Goal: Information Seeking & Learning: Learn about a topic

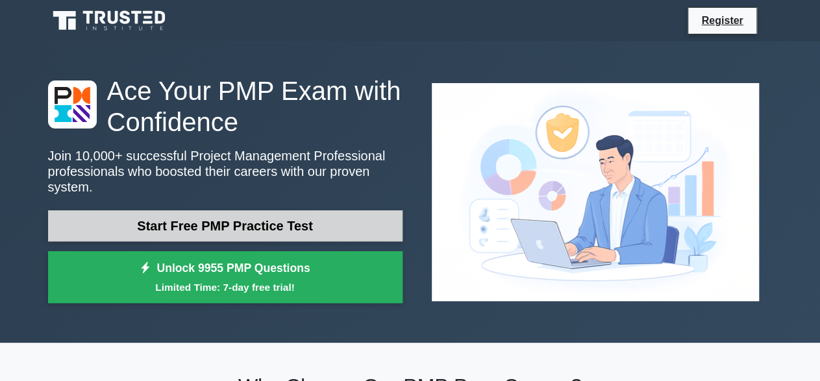
click at [257, 218] on link "Start Free PMP Practice Test" at bounding box center [225, 225] width 355 height 31
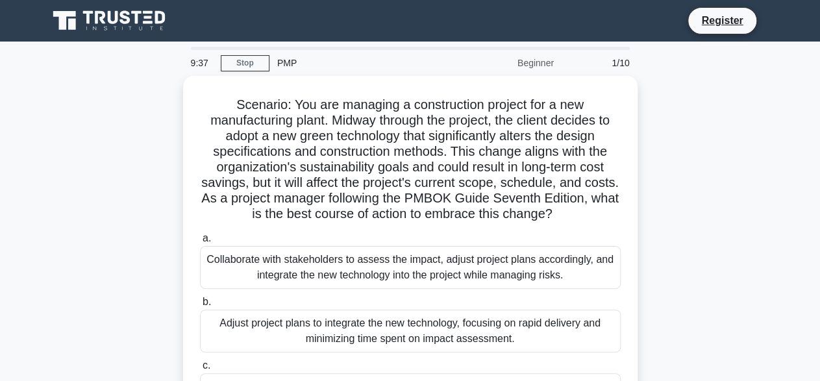
click at [617, 197] on h5 "Scenario: You are managing a construction project for a new manufacturing plant…" at bounding box center [410, 160] width 423 height 126
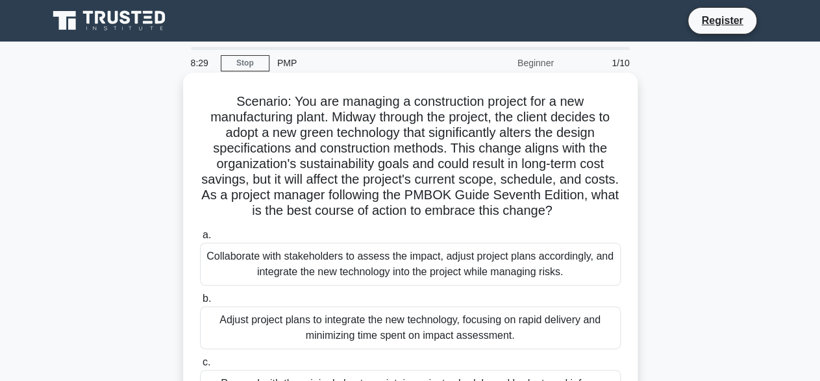
click at [495, 270] on div "Collaborate with stakeholders to assess the impact, adjust project plans accord…" at bounding box center [410, 264] width 421 height 43
click at [200, 240] on input "a. Collaborate with stakeholders to assess the impact, adjust project plans acc…" at bounding box center [200, 235] width 0 height 8
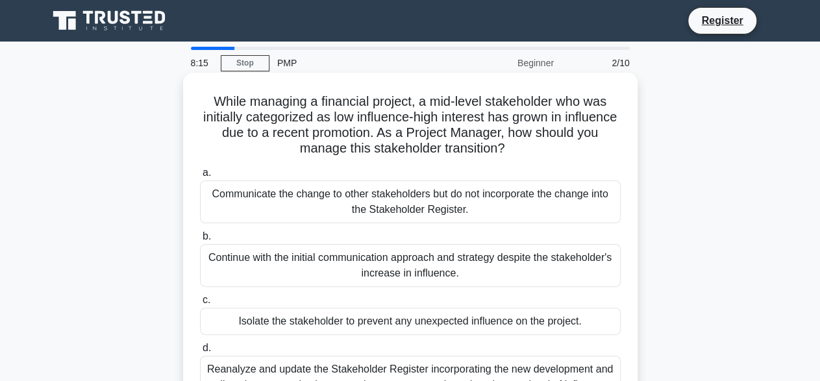
click at [410, 192] on div "Communicate the change to other stakeholders but do not incorporate the change …" at bounding box center [410, 202] width 421 height 43
click at [200, 177] on input "a. Communicate the change to other stakeholders but do not incorporate the chan…" at bounding box center [200, 173] width 0 height 8
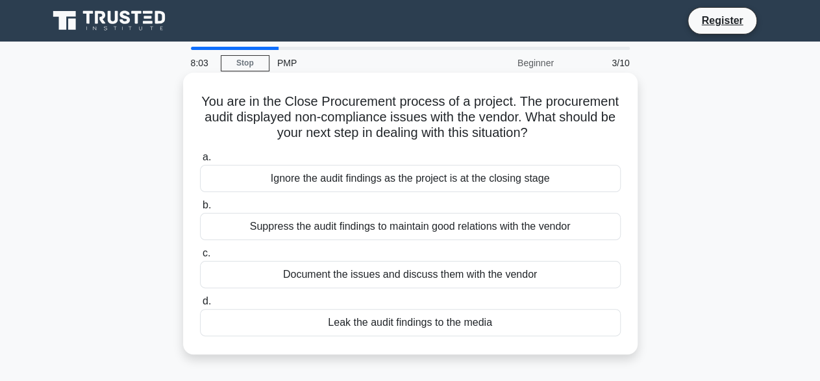
click at [370, 276] on div "Document the issues and discuss them with the vendor" at bounding box center [410, 274] width 421 height 27
click at [200, 258] on input "c. Document the issues and discuss them with the vendor" at bounding box center [200, 253] width 0 height 8
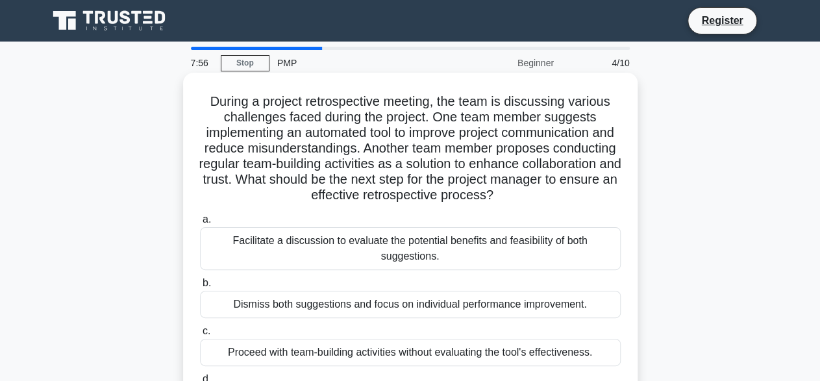
click at [454, 327] on label "c. Proceed with team-building activities without evaluating the tool's effectiv…" at bounding box center [410, 344] width 421 height 43
click at [200, 327] on input "c. Proceed with team-building activities without evaluating the tool's effectiv…" at bounding box center [200, 331] width 0 height 8
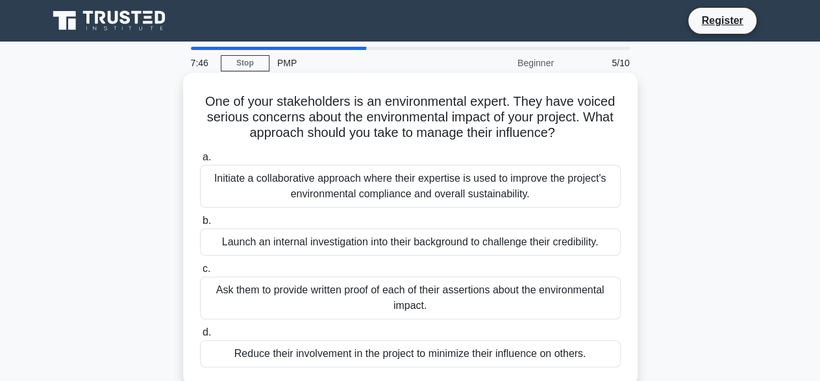
click at [456, 173] on div "Initiate a collaborative approach where their expertise is used to improve the …" at bounding box center [410, 186] width 421 height 43
click at [200, 162] on input "a. Initiate a collaborative approach where their expertise is used to improve t…" at bounding box center [200, 157] width 0 height 8
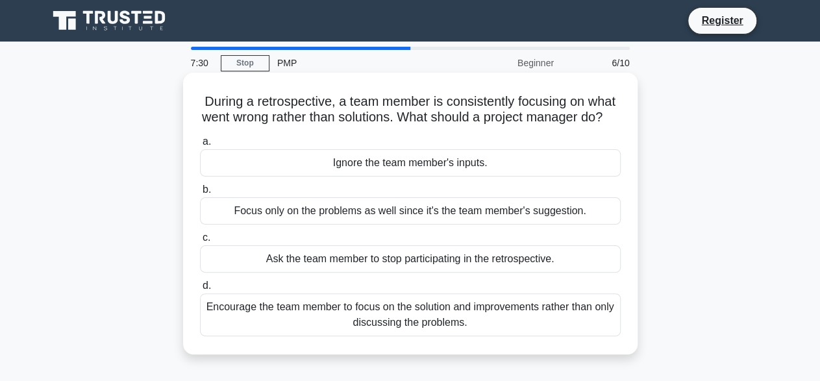
click at [396, 319] on div "Encourage the team member to focus on the solution and improvements rather than…" at bounding box center [410, 314] width 421 height 43
click at [200, 290] on input "d. Encourage the team member to focus on the solution and improvements rather t…" at bounding box center [200, 286] width 0 height 8
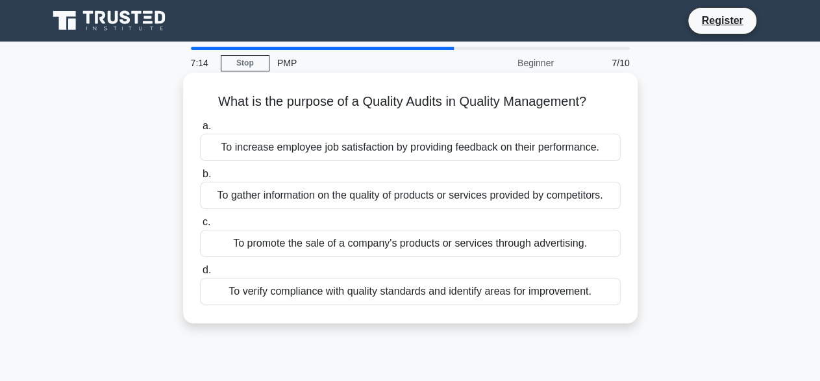
click at [427, 289] on div "To verify compliance with quality standards and identify areas for improvement." at bounding box center [410, 291] width 421 height 27
click at [200, 275] on input "d. To verify compliance with quality standards and identify areas for improveme…" at bounding box center [200, 270] width 0 height 8
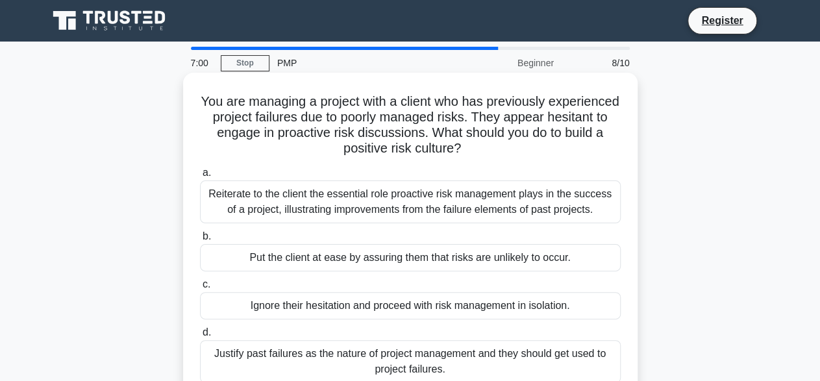
click at [353, 199] on div "Reiterate to the client the essential role proactive risk management plays in t…" at bounding box center [410, 202] width 421 height 43
click at [200, 177] on input "a. Reiterate to the client the essential role proactive risk management plays i…" at bounding box center [200, 173] width 0 height 8
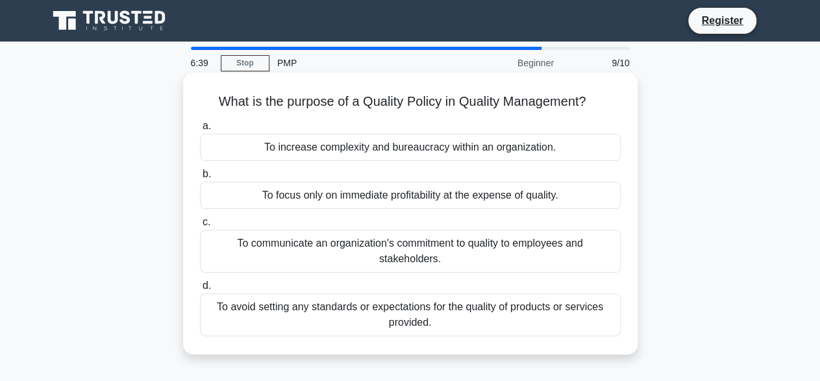
click at [358, 249] on div "To communicate an organization's commitment to quality to employees and stakeho…" at bounding box center [410, 251] width 421 height 43
click at [200, 227] on input "c. To communicate an organization's commitment to quality to employees and stak…" at bounding box center [200, 222] width 0 height 8
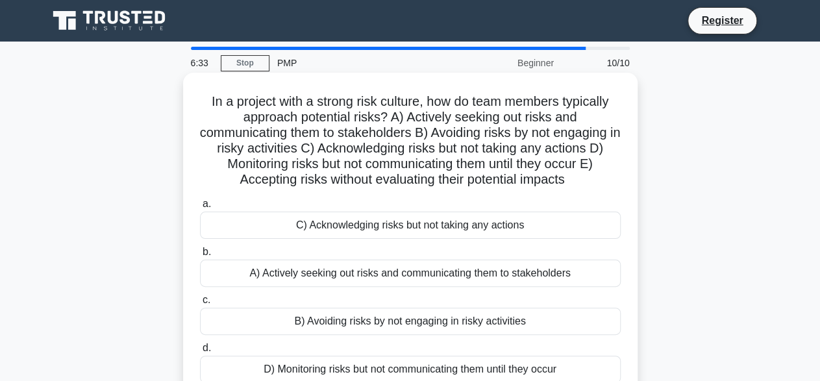
click at [440, 286] on div "A) Actively seeking out risks and communicating them to stakeholders" at bounding box center [410, 273] width 421 height 27
click at [200, 256] on input "b. A) Actively seeking out risks and communicating them to stakeholders" at bounding box center [200, 252] width 0 height 8
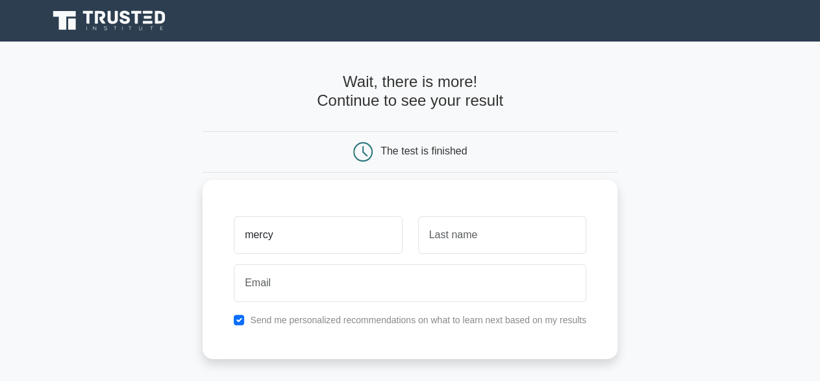
type input "mercy"
click at [469, 229] on input "text" at bounding box center [502, 235] width 168 height 38
type input "mulumbwa"
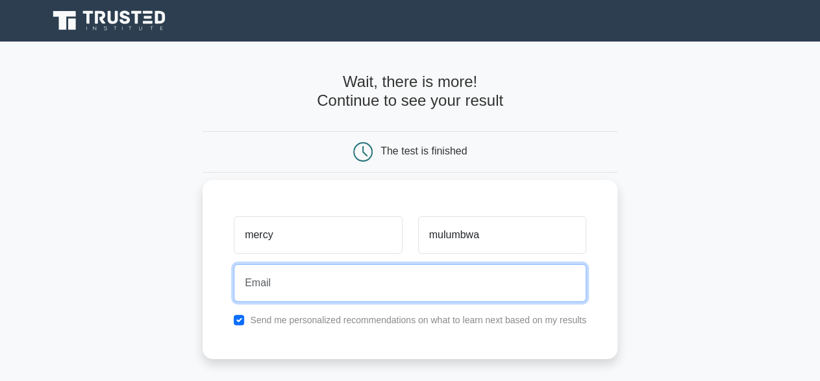
click at [397, 290] on input "email" at bounding box center [410, 283] width 353 height 38
type input "mercymulumbwa@gmail.com"
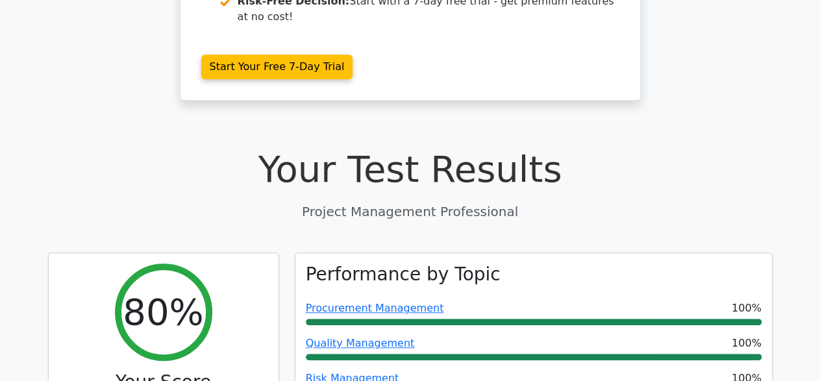
scroll to position [666, 0]
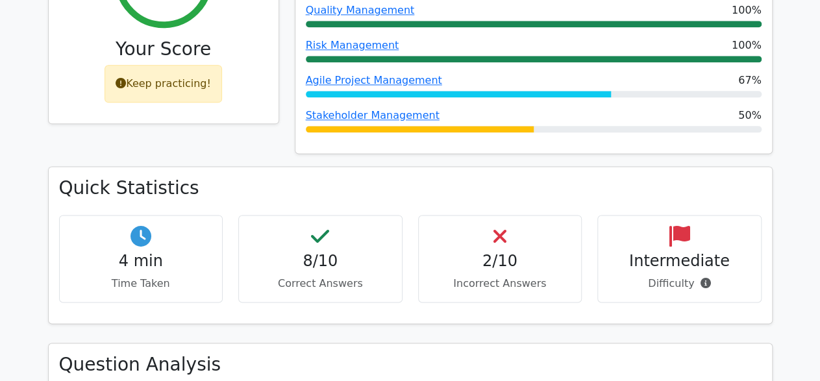
click at [677, 252] on h4 "Intermediate" at bounding box center [679, 261] width 142 height 19
click at [460, 276] on p "Incorrect Answers" at bounding box center [500, 284] width 142 height 16
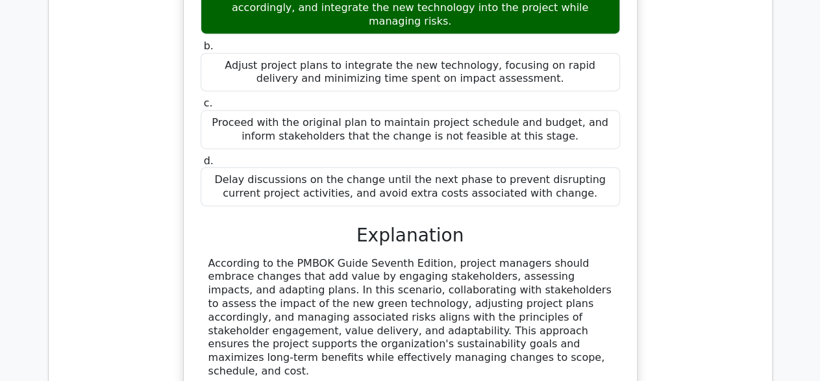
scroll to position [999, 0]
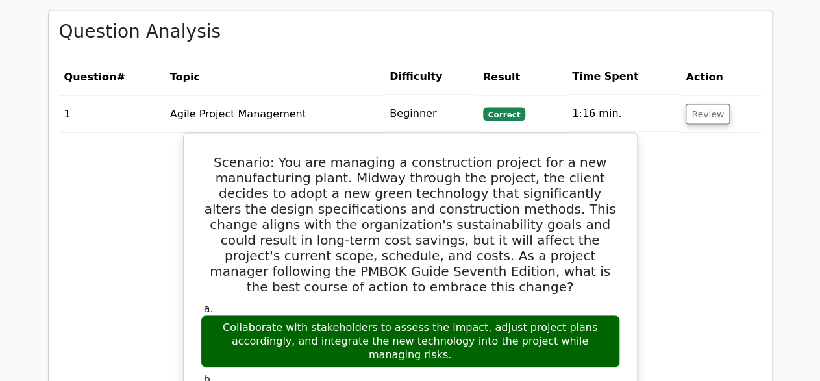
click at [819, 33] on main "Go Premium Project Management Professional Preparation Package (2025) Earn 35 P…" at bounding box center [410, 376] width 820 height 2669
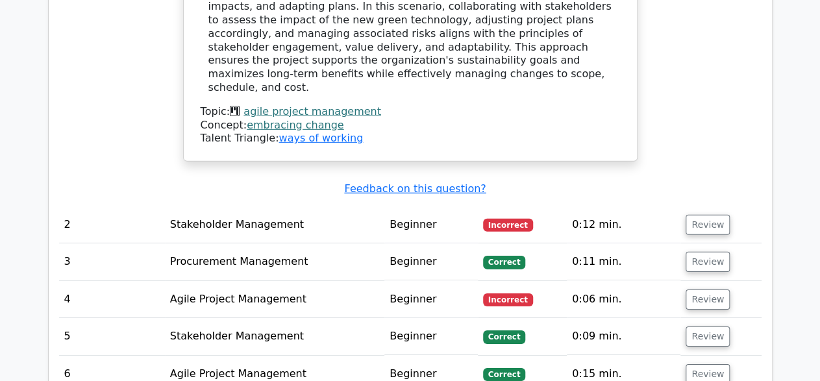
scroll to position [1949, 0]
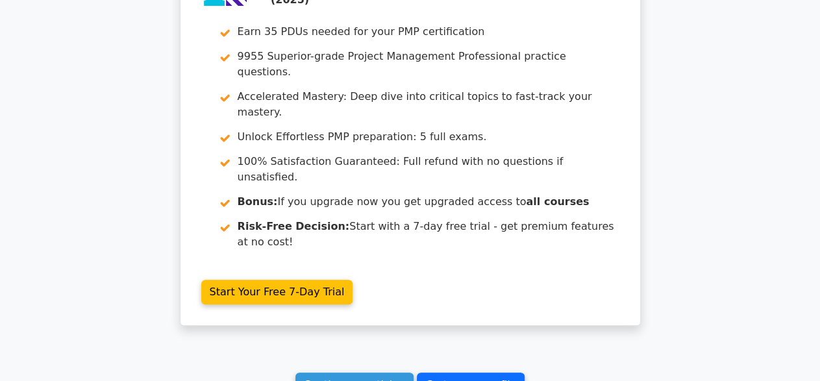
click at [457, 373] on link "Go to your profile" at bounding box center [471, 385] width 108 height 25
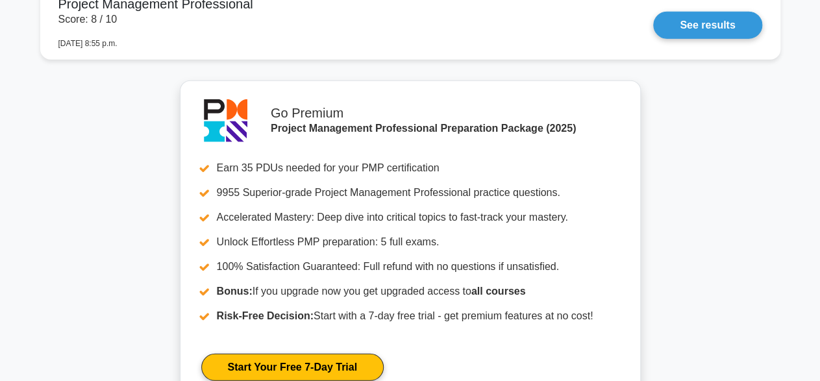
scroll to position [1665, 0]
